Goal: Find specific page/section: Find specific page/section

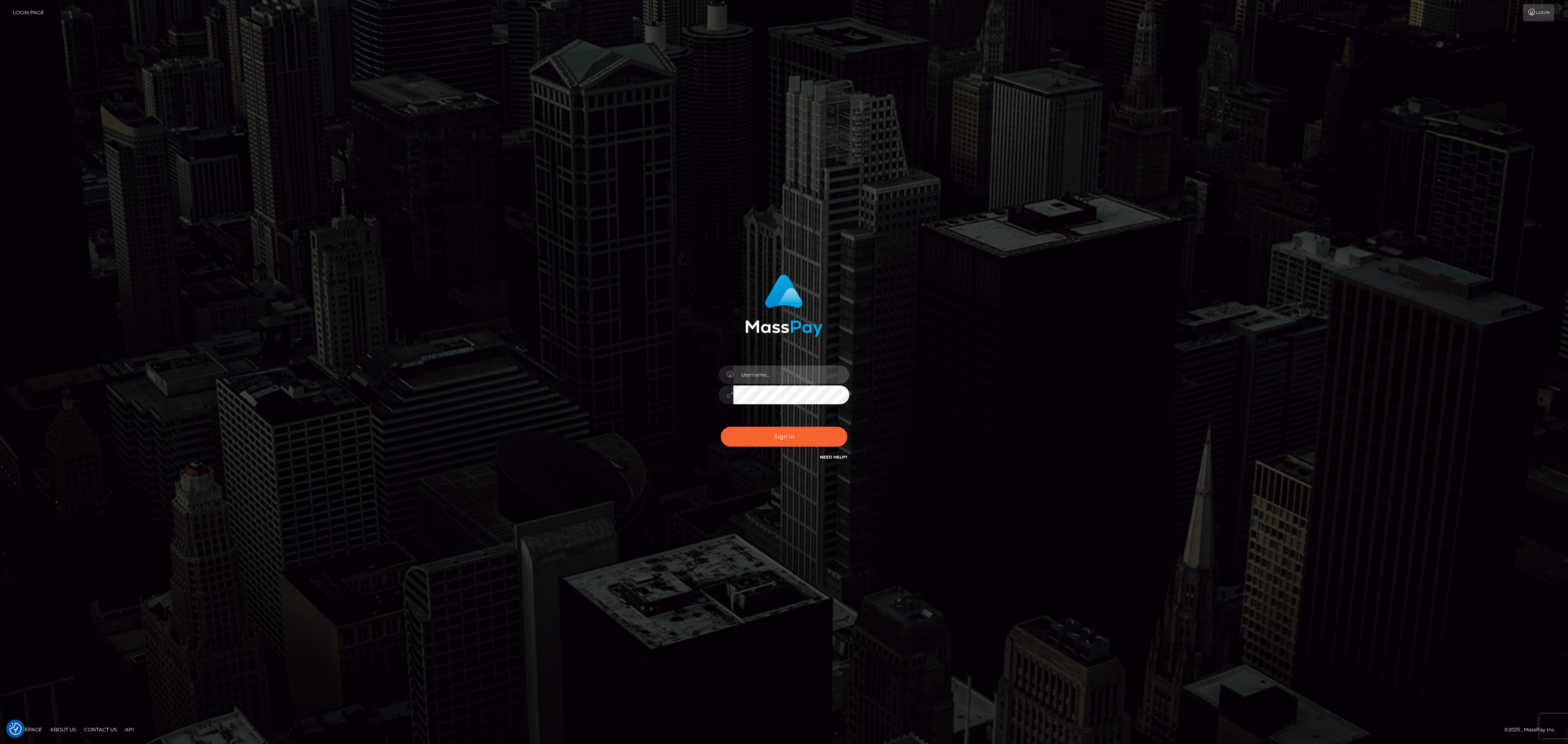
click at [798, 380] on input "text" at bounding box center [791, 374] width 116 height 19
paste input "MaryJoy"
type input "MaryJoy"
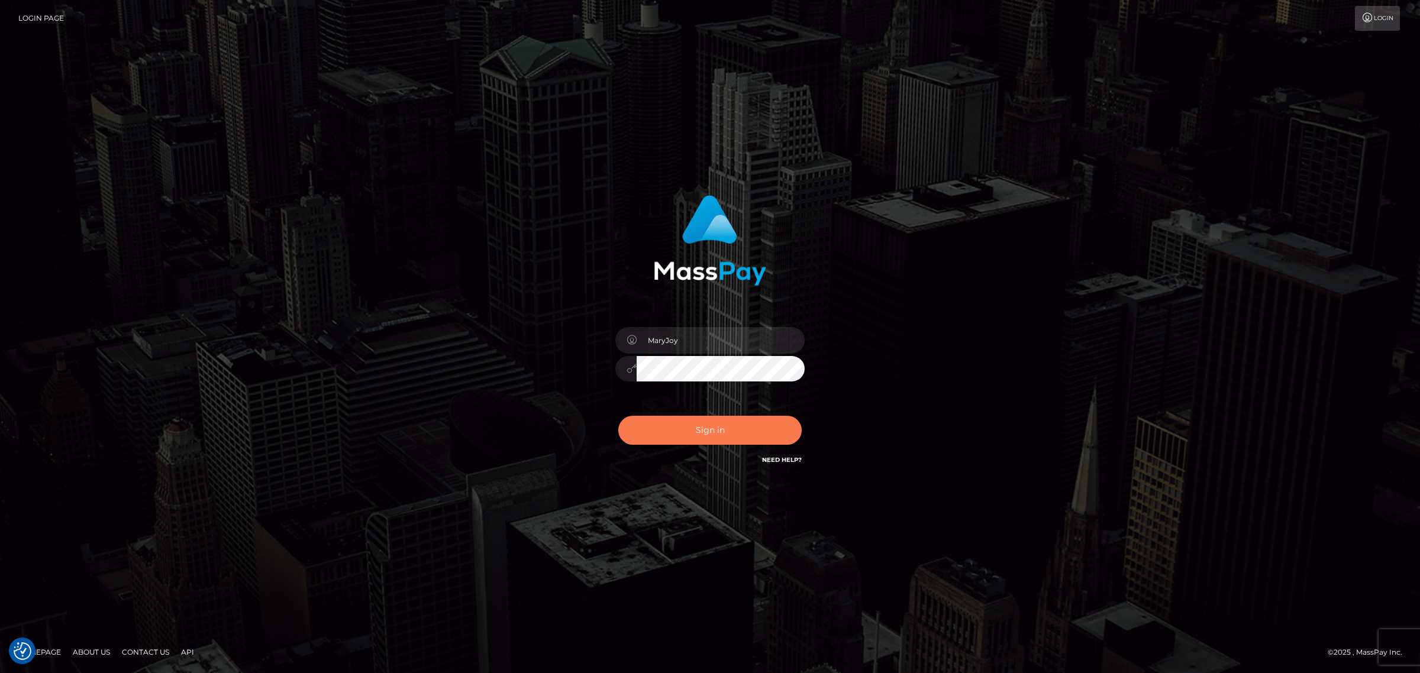
click at [694, 441] on button "Sign in" at bounding box center [709, 430] width 183 height 29
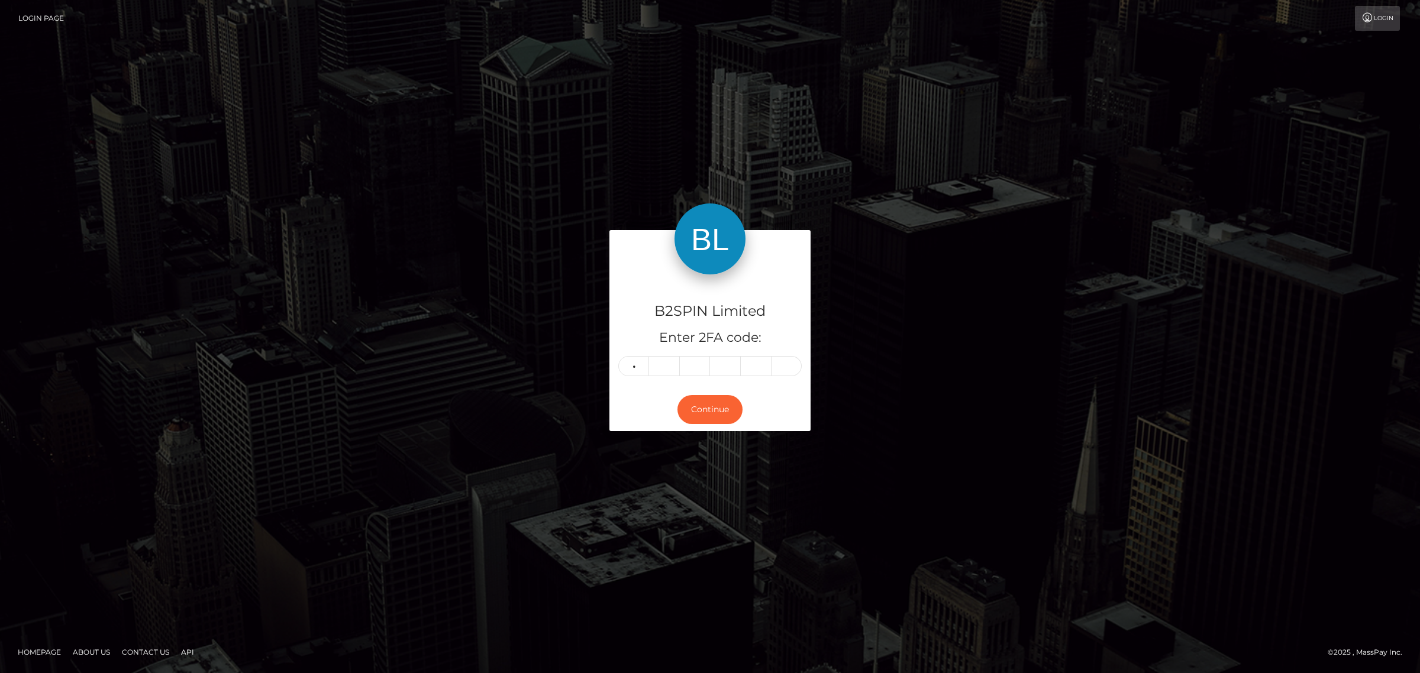
type input "2"
type input "7"
type input "6"
type input "3"
type input "9"
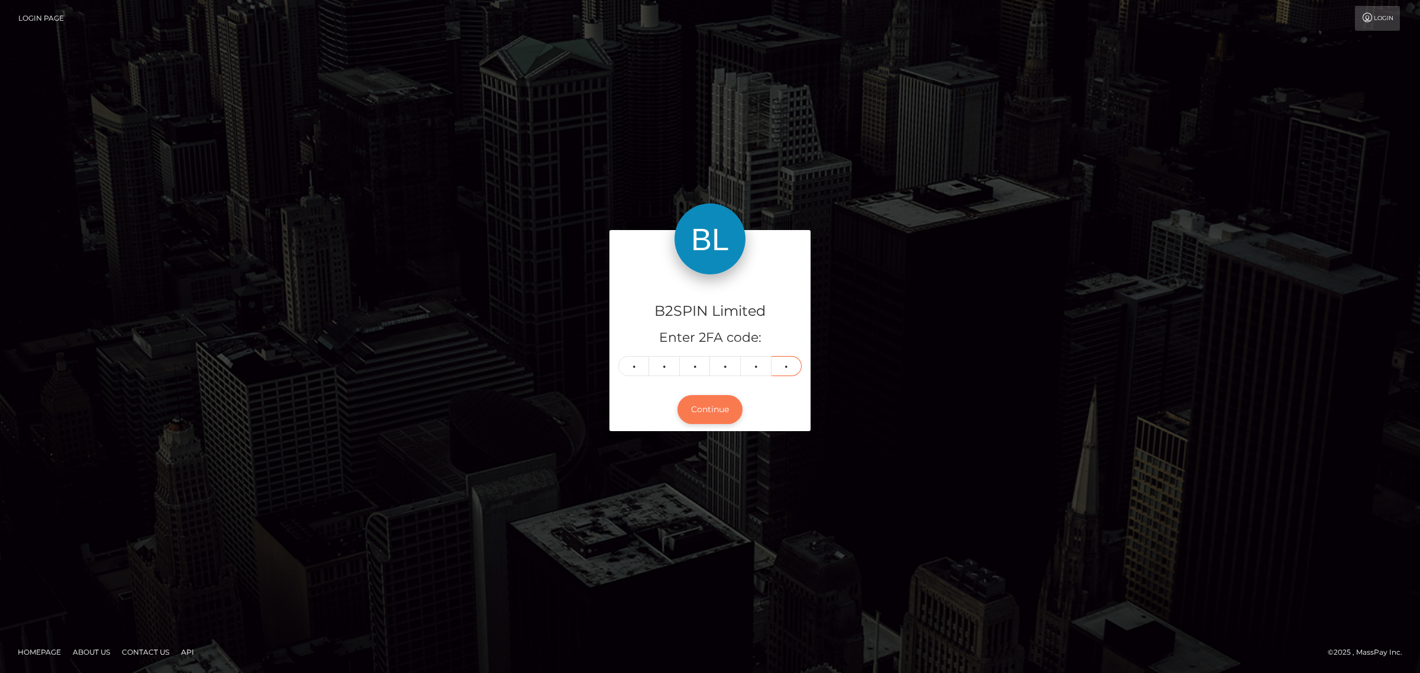
type input "4"
click at [701, 419] on button "Continue" at bounding box center [709, 409] width 65 height 29
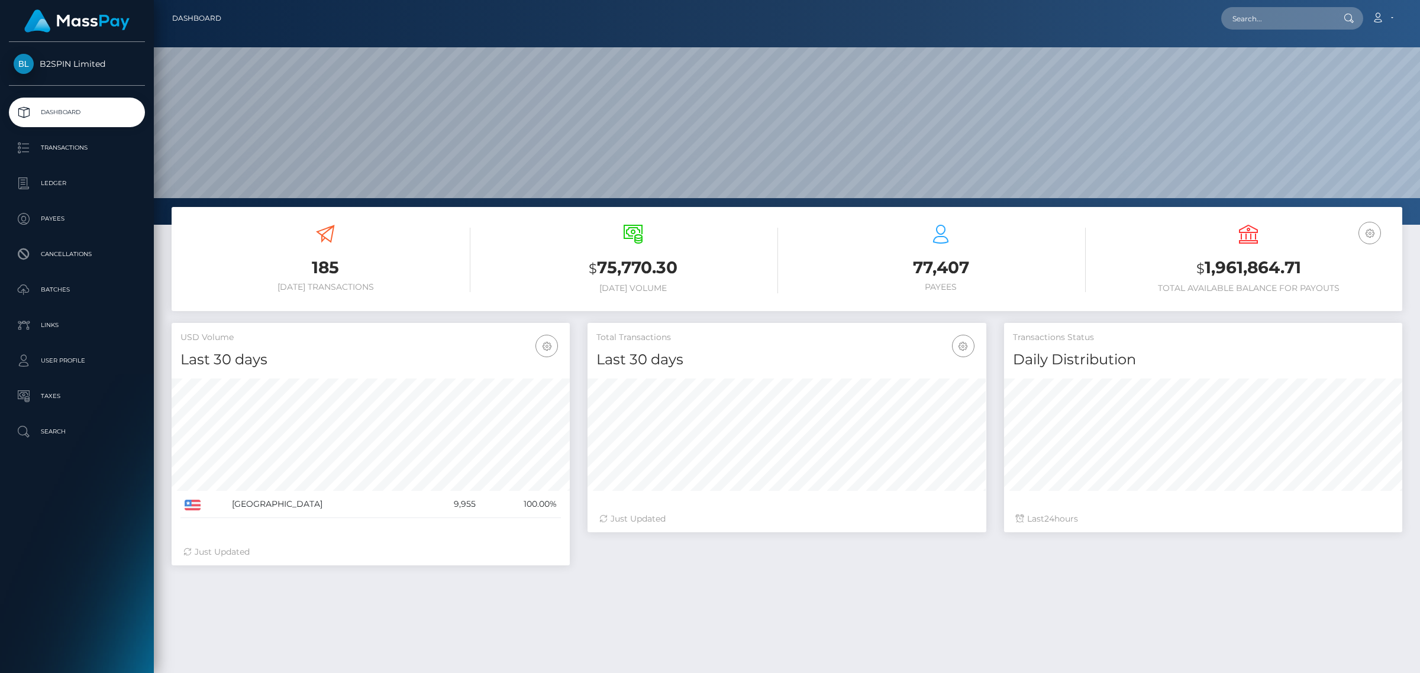
scroll to position [209, 397]
click at [1246, 18] on input "text" at bounding box center [1276, 18] width 111 height 22
paste input "3299561"
click at [1270, 12] on input "3299561" at bounding box center [1276, 18] width 111 height 22
paste input "962931225"
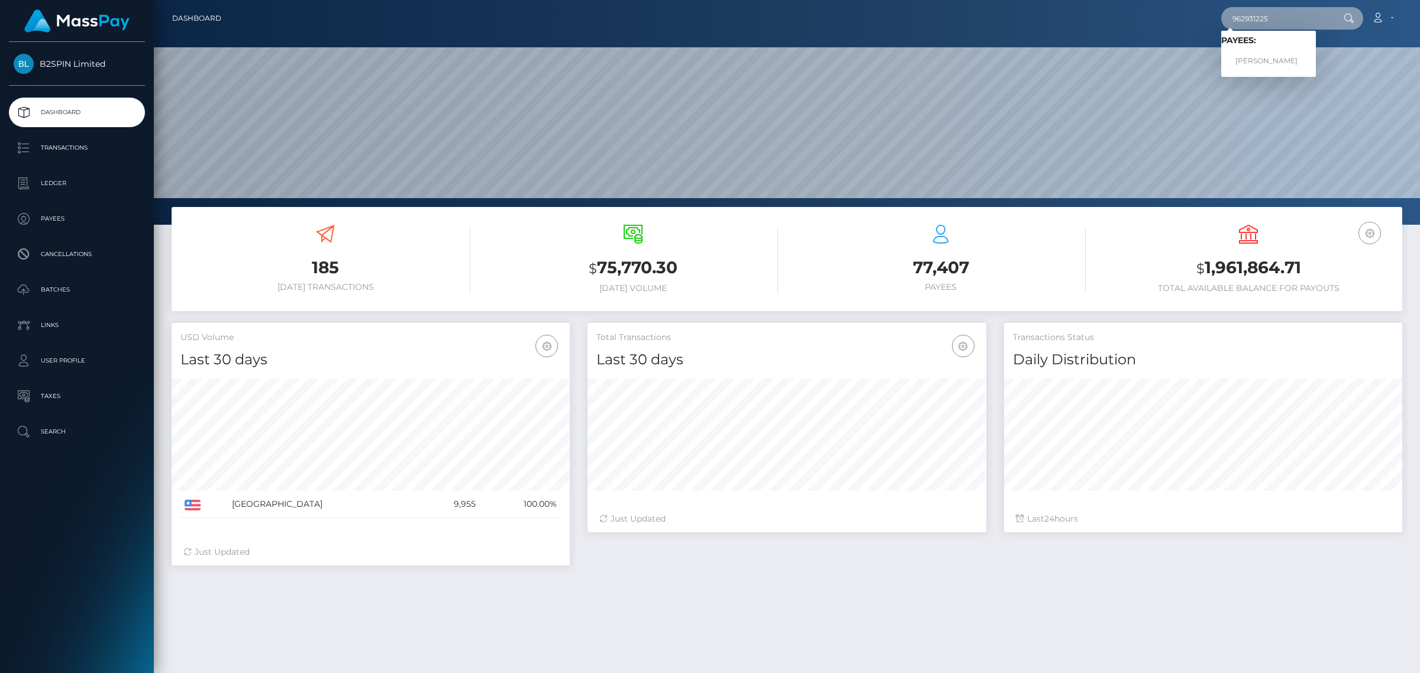
type input "962931225"
click at [1255, 57] on link "JINGHUA ZHANG" at bounding box center [1268, 61] width 95 height 22
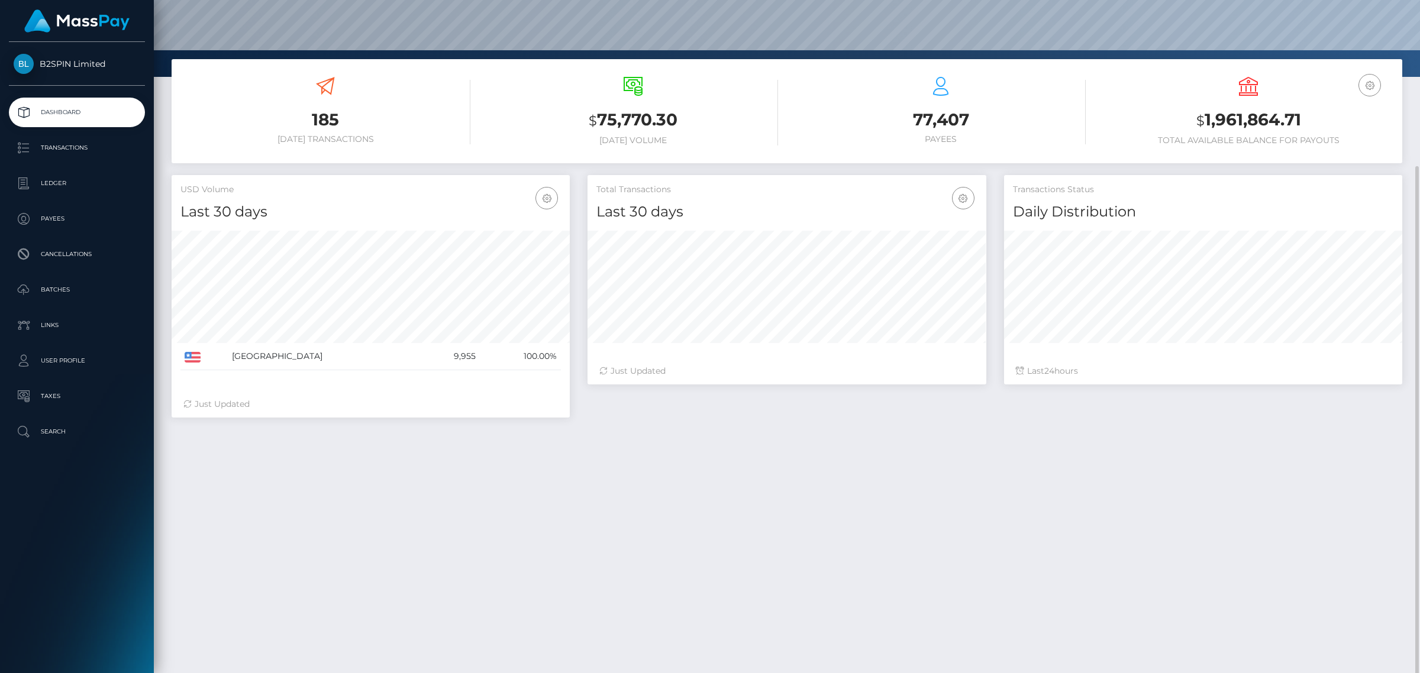
scroll to position [175, 0]
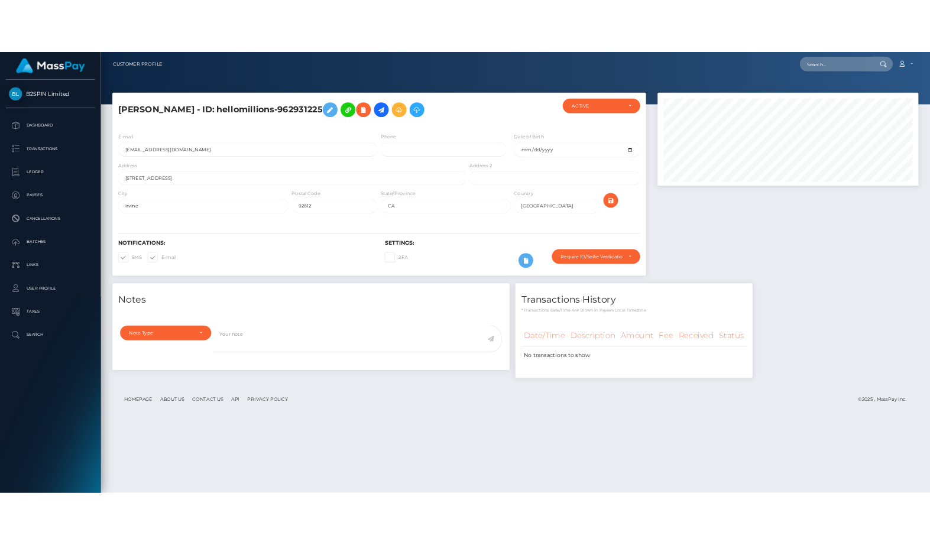
scroll to position [142, 397]
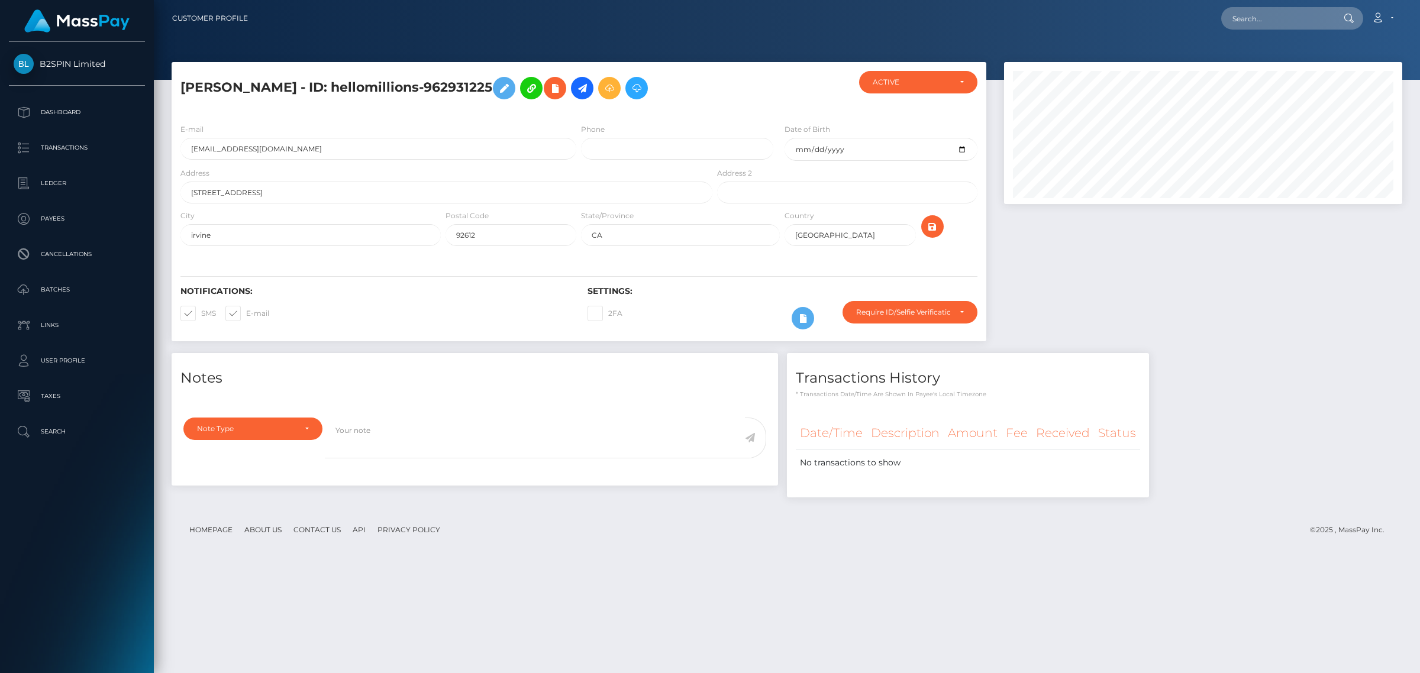
drag, startPoint x: 801, startPoint y: 515, endPoint x: 785, endPoint y: 515, distance: 16.6
click at [801, 515] on footer "Homepage About Us Contact Us API Privacy Policy © 2025 , MassPay Inc." at bounding box center [787, 529] width 1230 height 41
drag, startPoint x: 1215, startPoint y: 302, endPoint x: 1226, endPoint y: 308, distance: 11.4
click at [1221, 298] on div at bounding box center [1203, 207] width 416 height 291
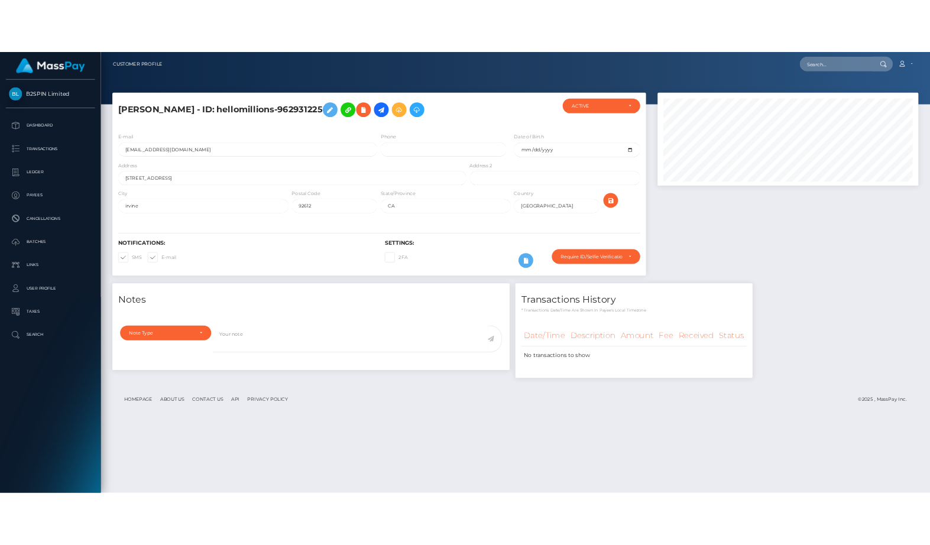
scroll to position [591316, 591223]
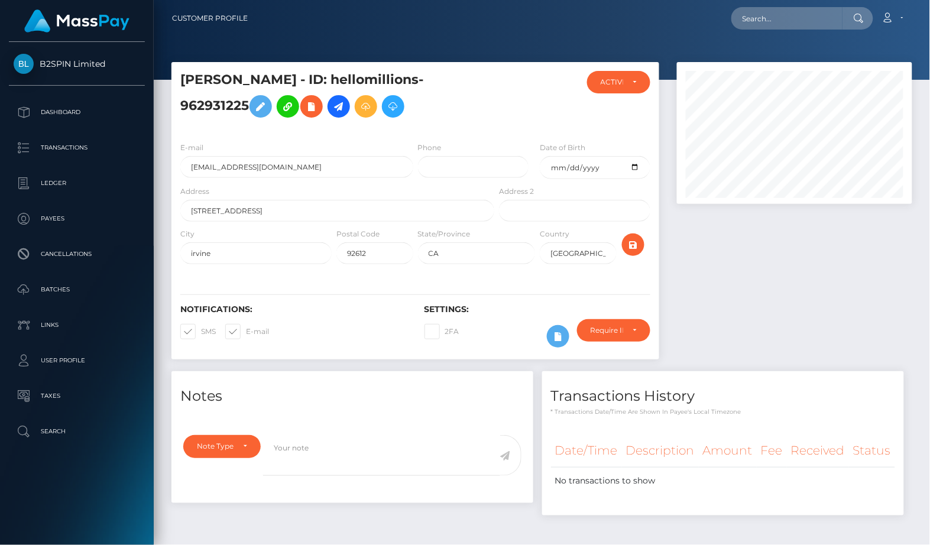
drag, startPoint x: 885, startPoint y: 499, endPoint x: 627, endPoint y: 123, distance: 455.9
click at [885, 499] on div "Date/Time Description Amount Fee Received Status No transactions to show" at bounding box center [723, 472] width 344 height 75
